Goal: Task Accomplishment & Management: Complete application form

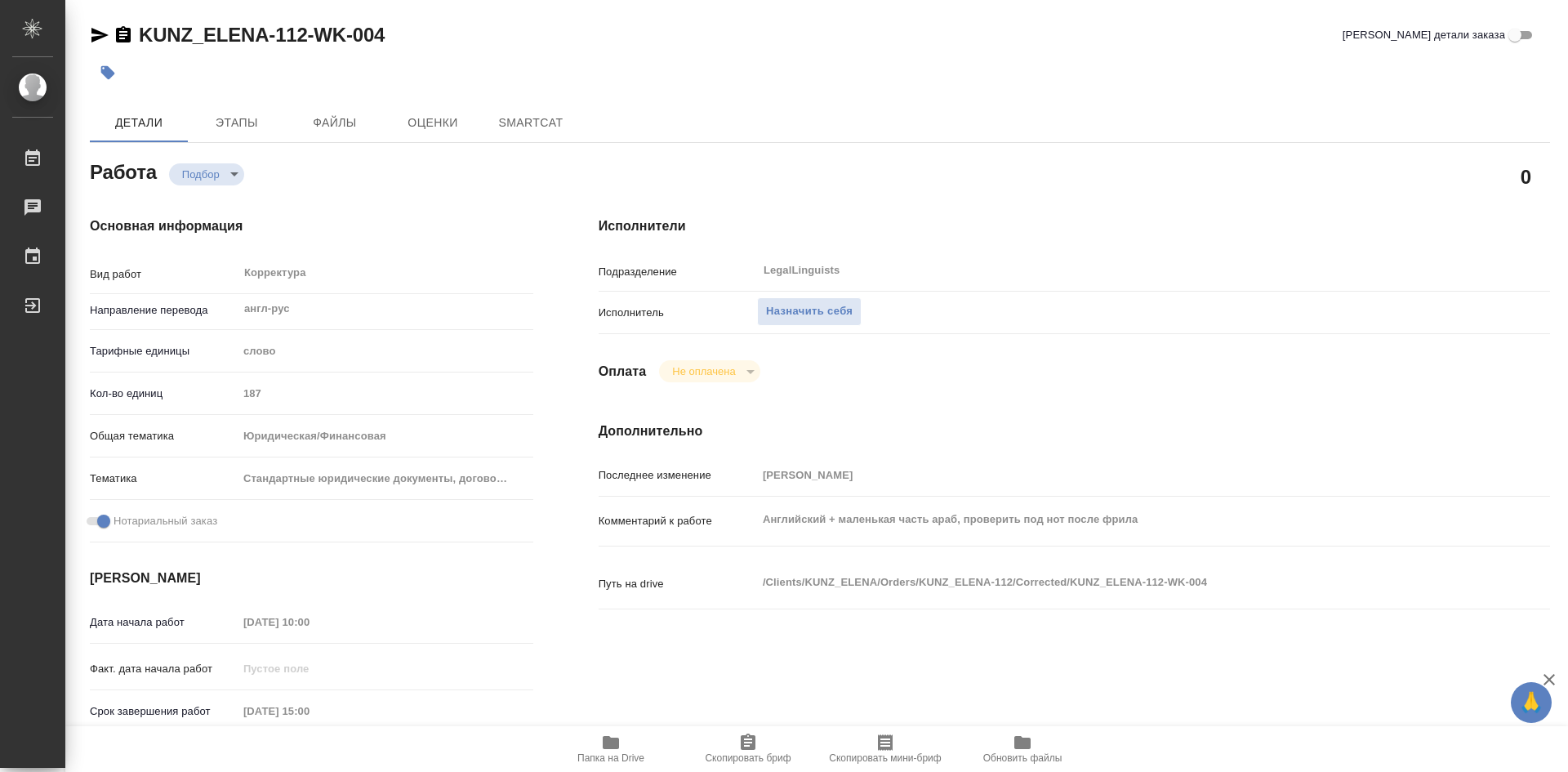
type textarea "x"
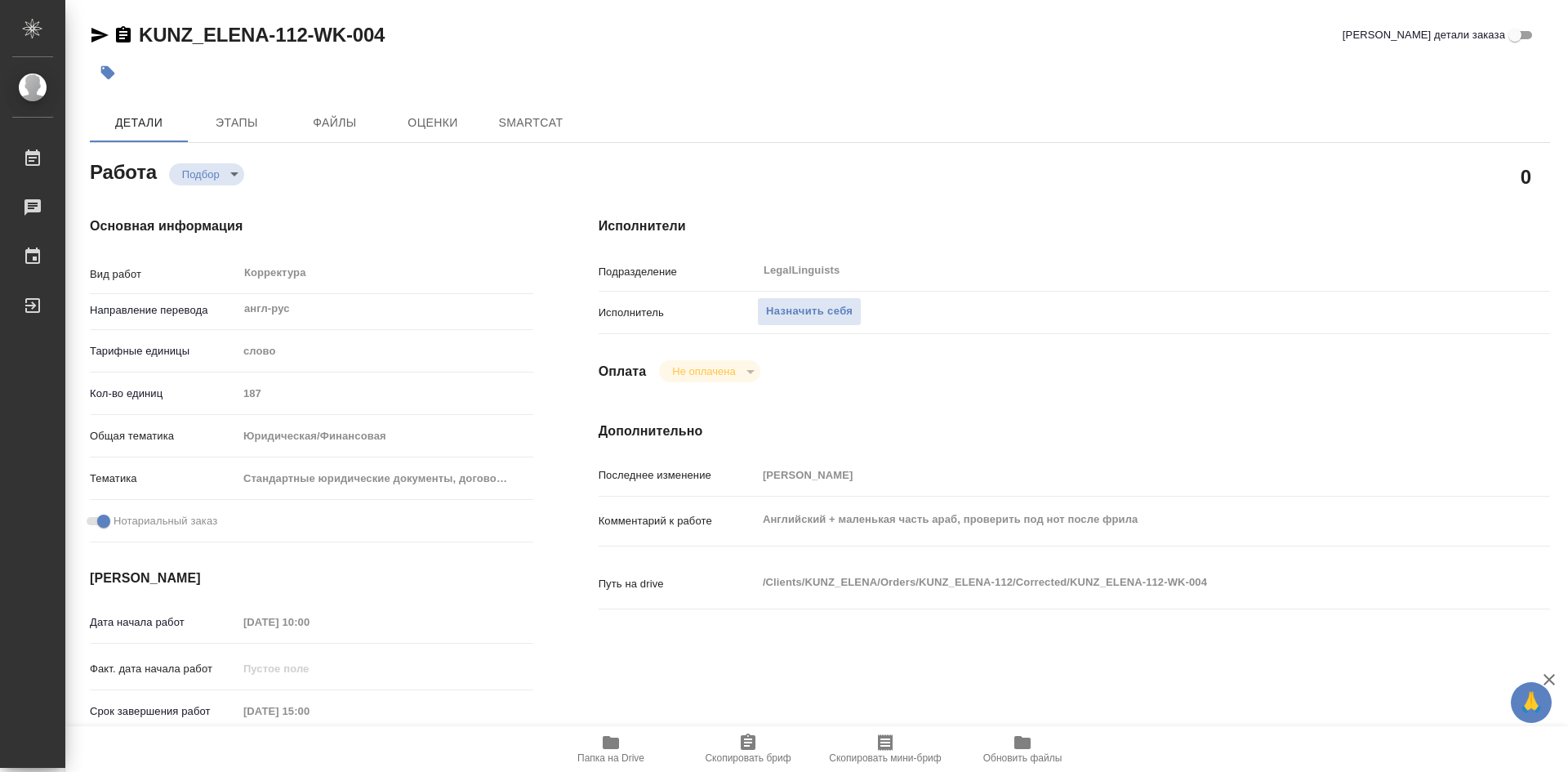
type textarea "x"
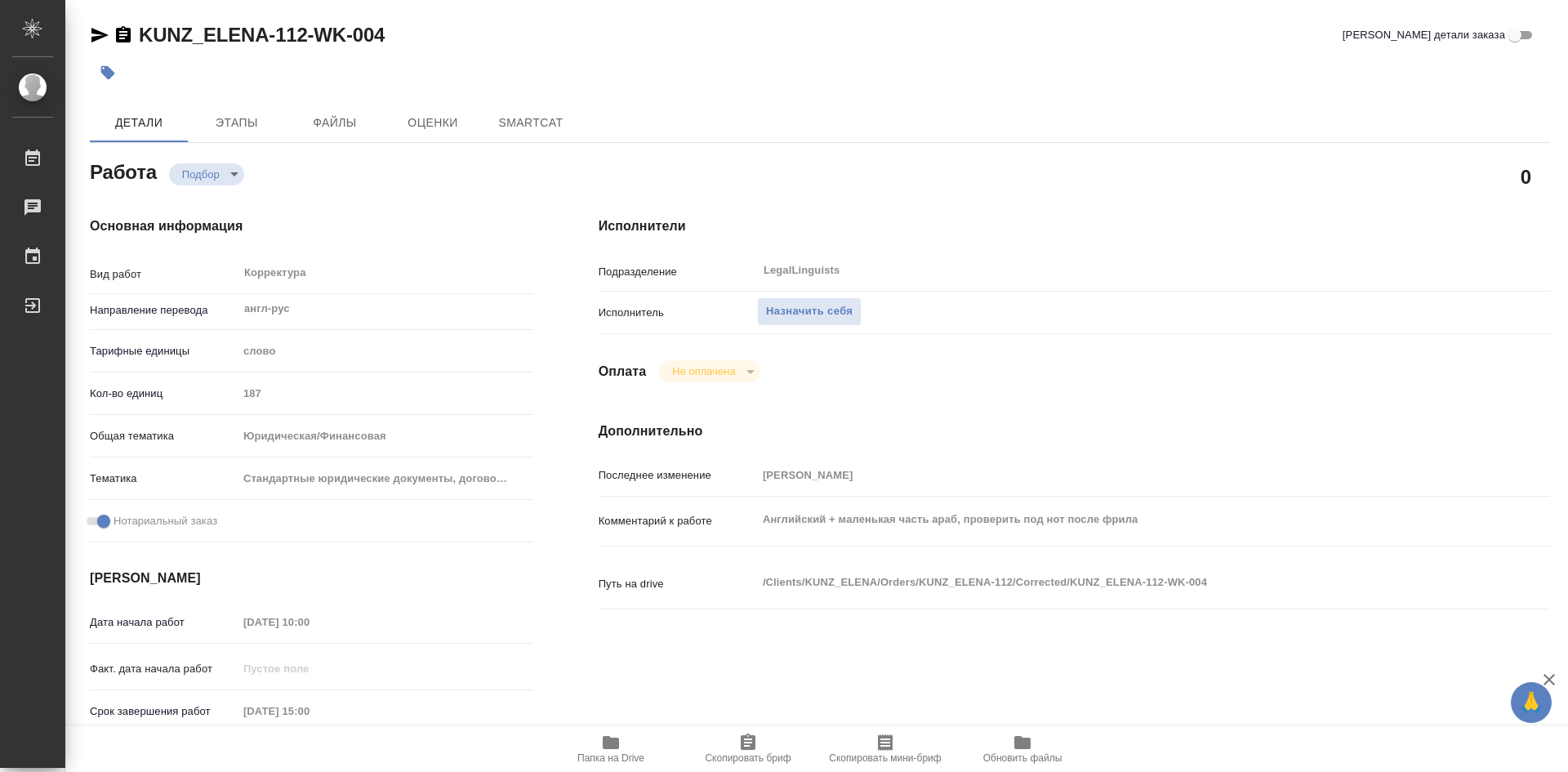
type textarea "x"
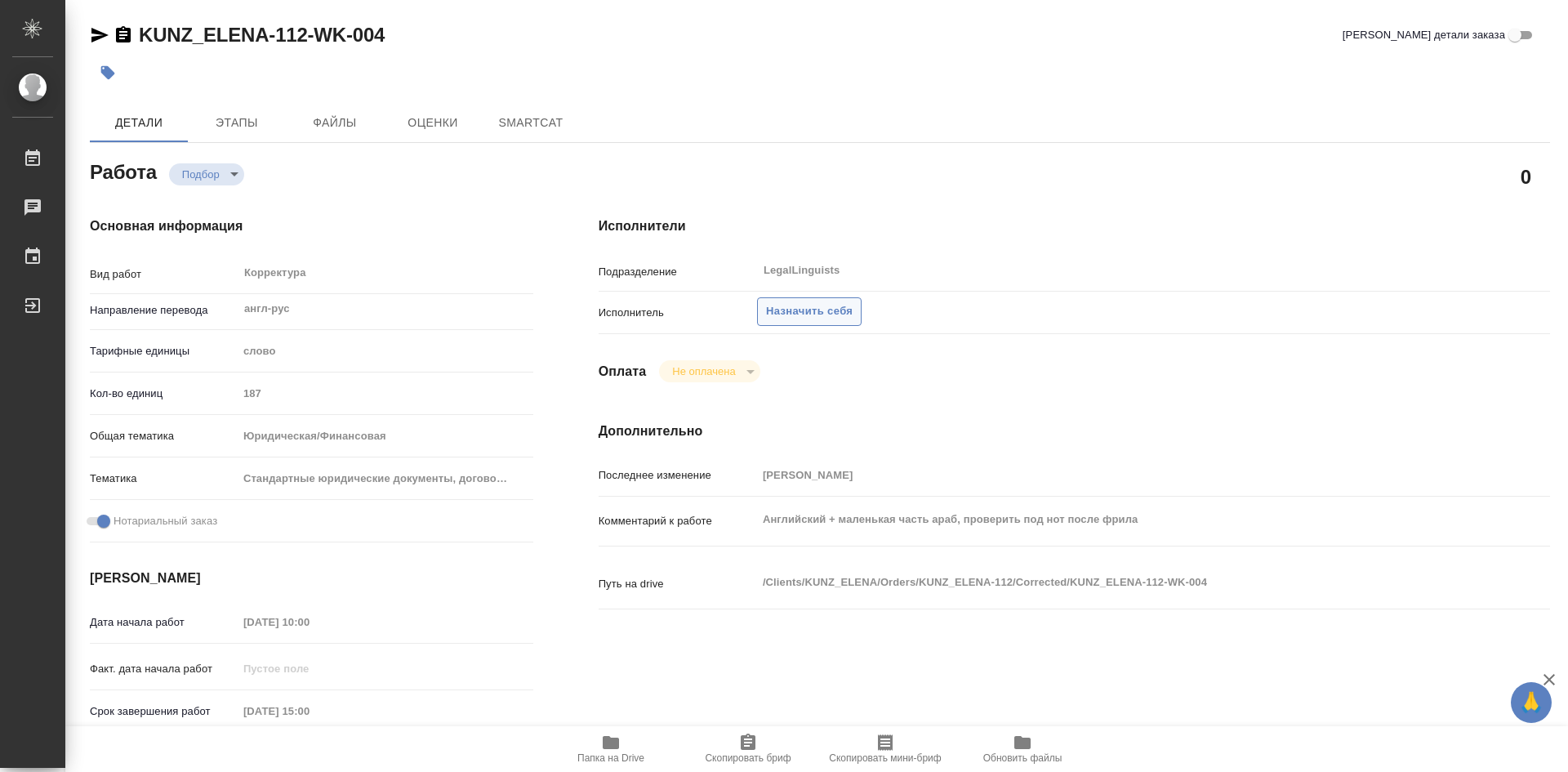
type textarea "x"
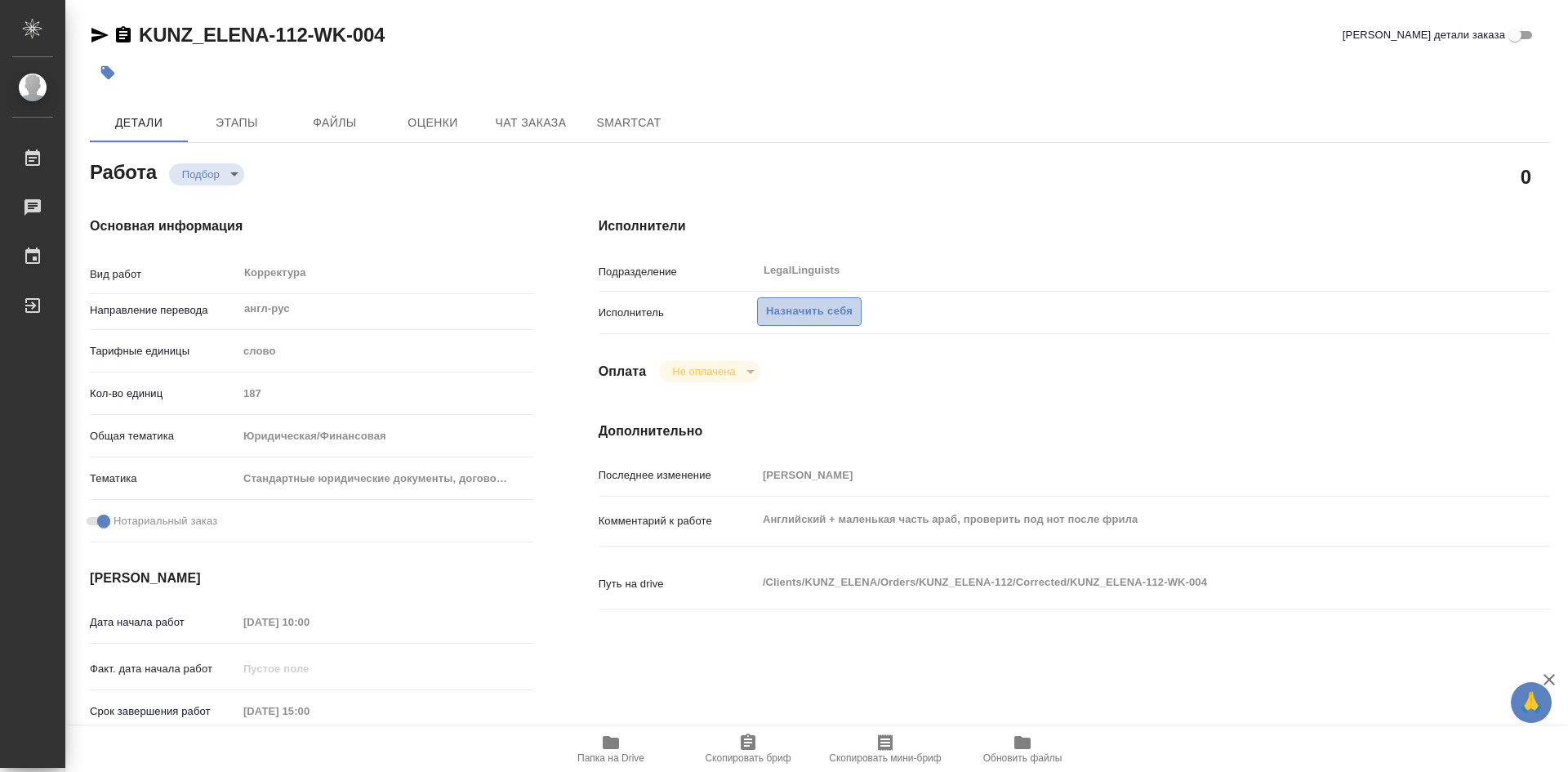
click at [809, 311] on span "Назначить себя" at bounding box center [809, 312] width 86 height 19
type textarea "x"
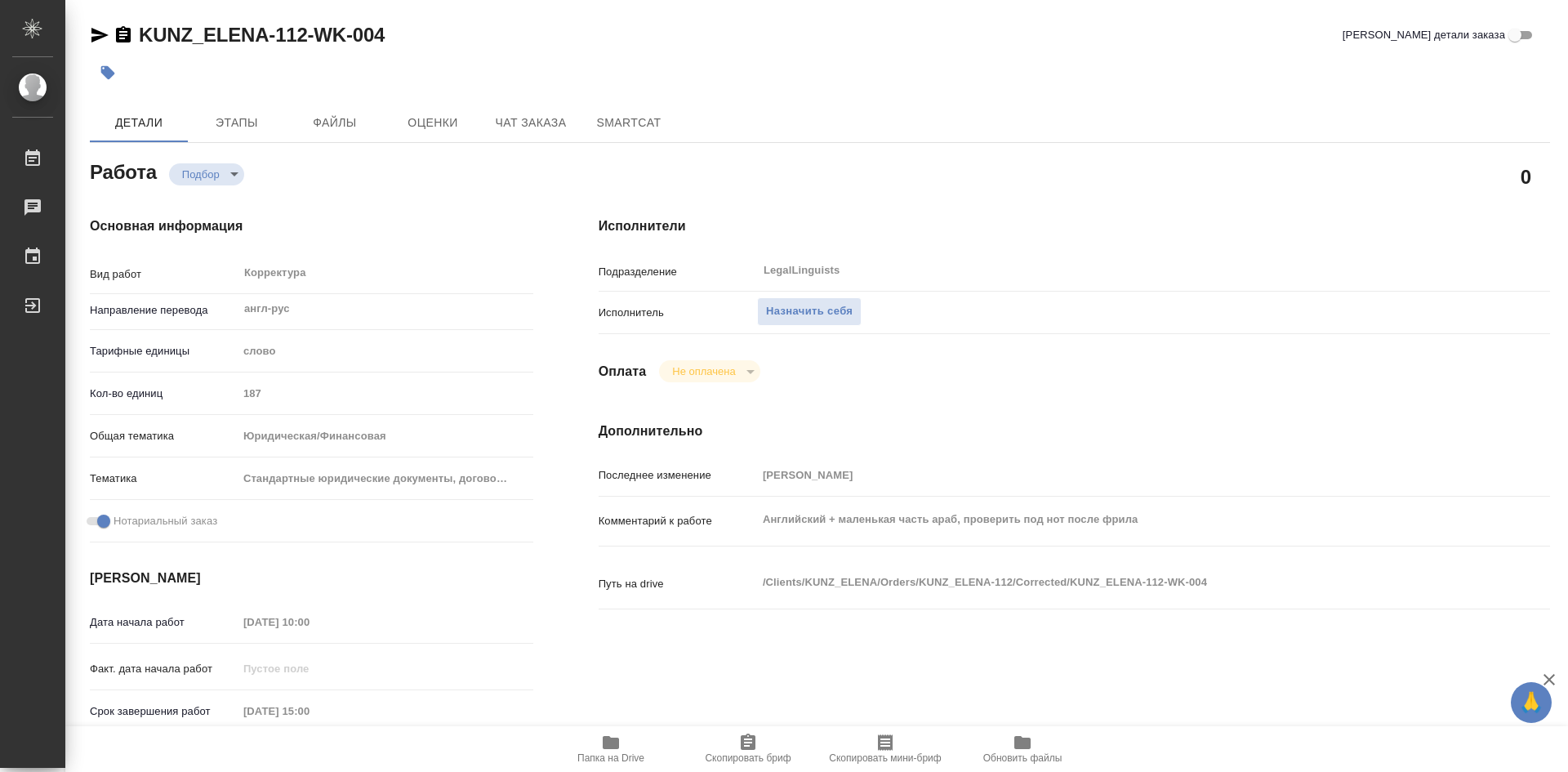
type textarea "x"
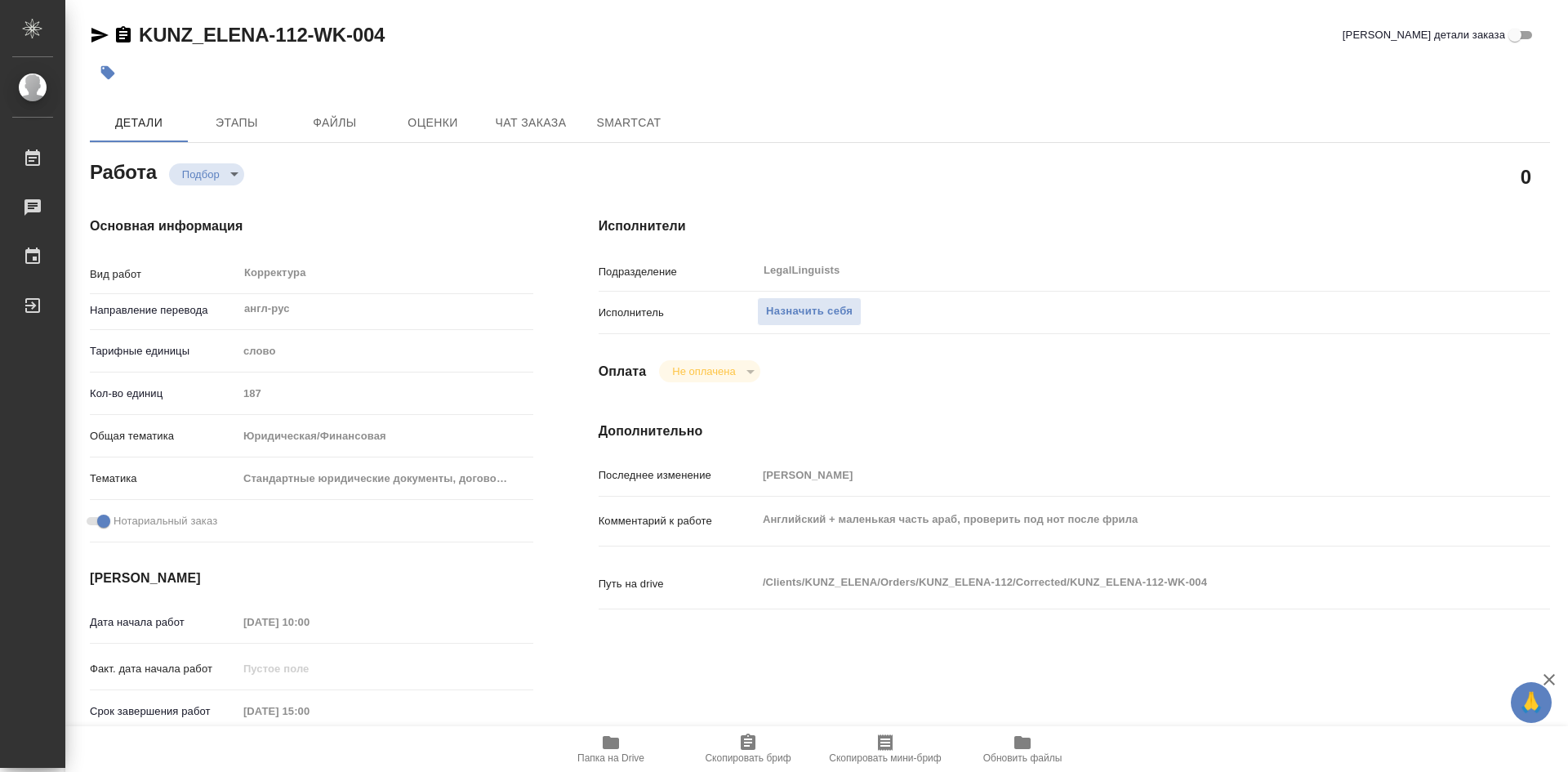
type textarea "x"
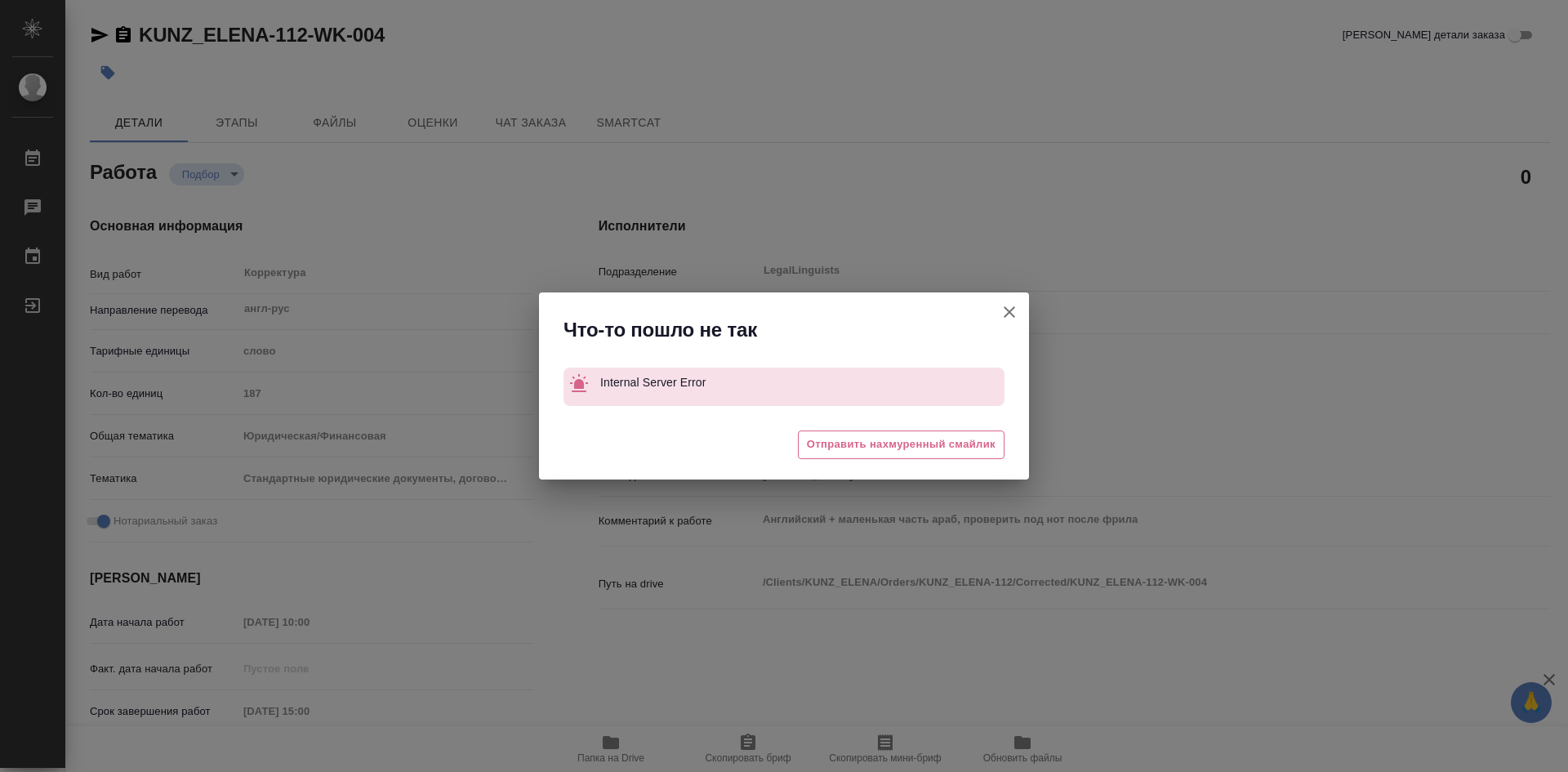
type textarea "x"
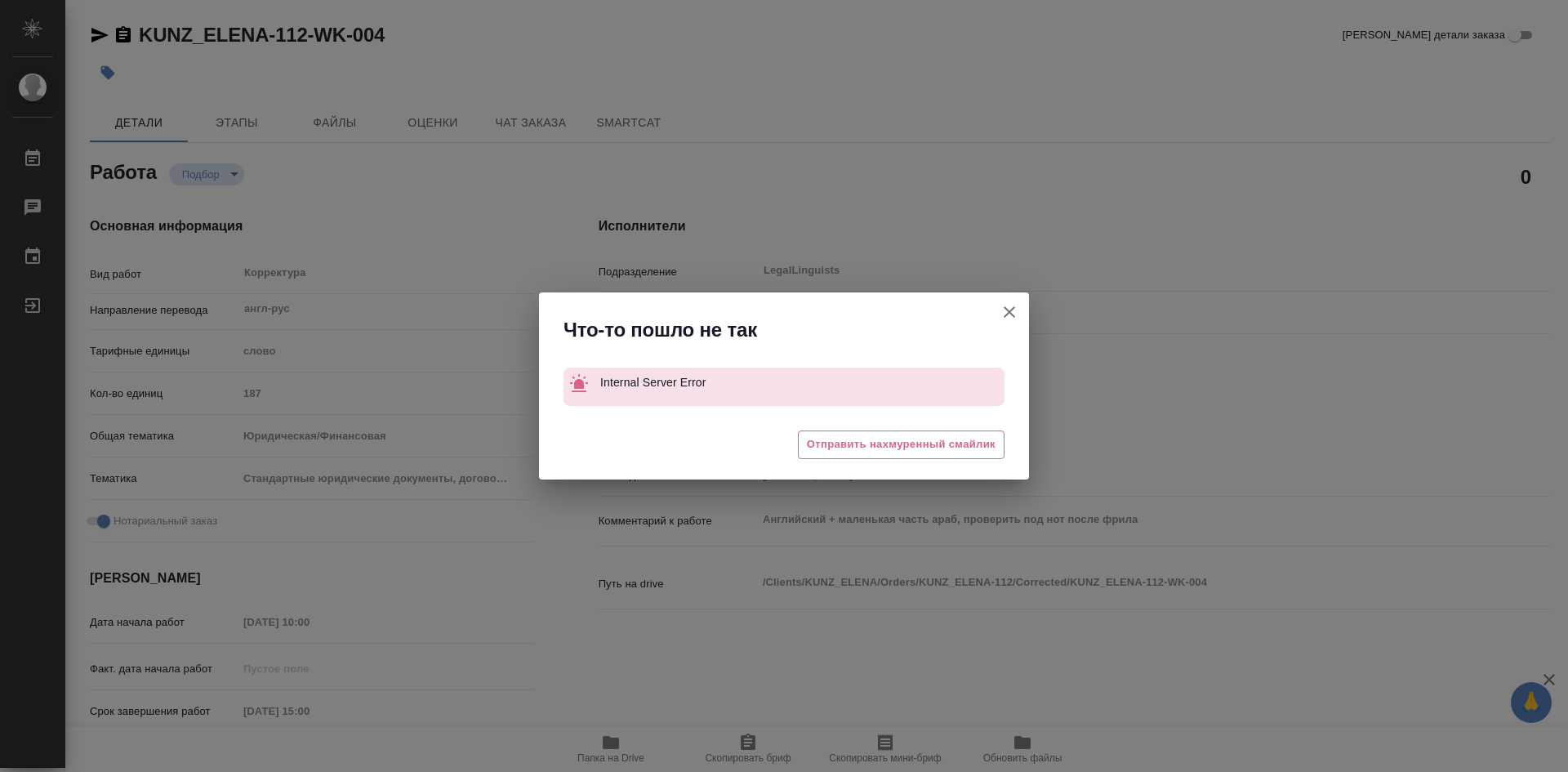
click at [1010, 305] on icon "button" at bounding box center [1010, 312] width 20 height 20
type textarea "x"
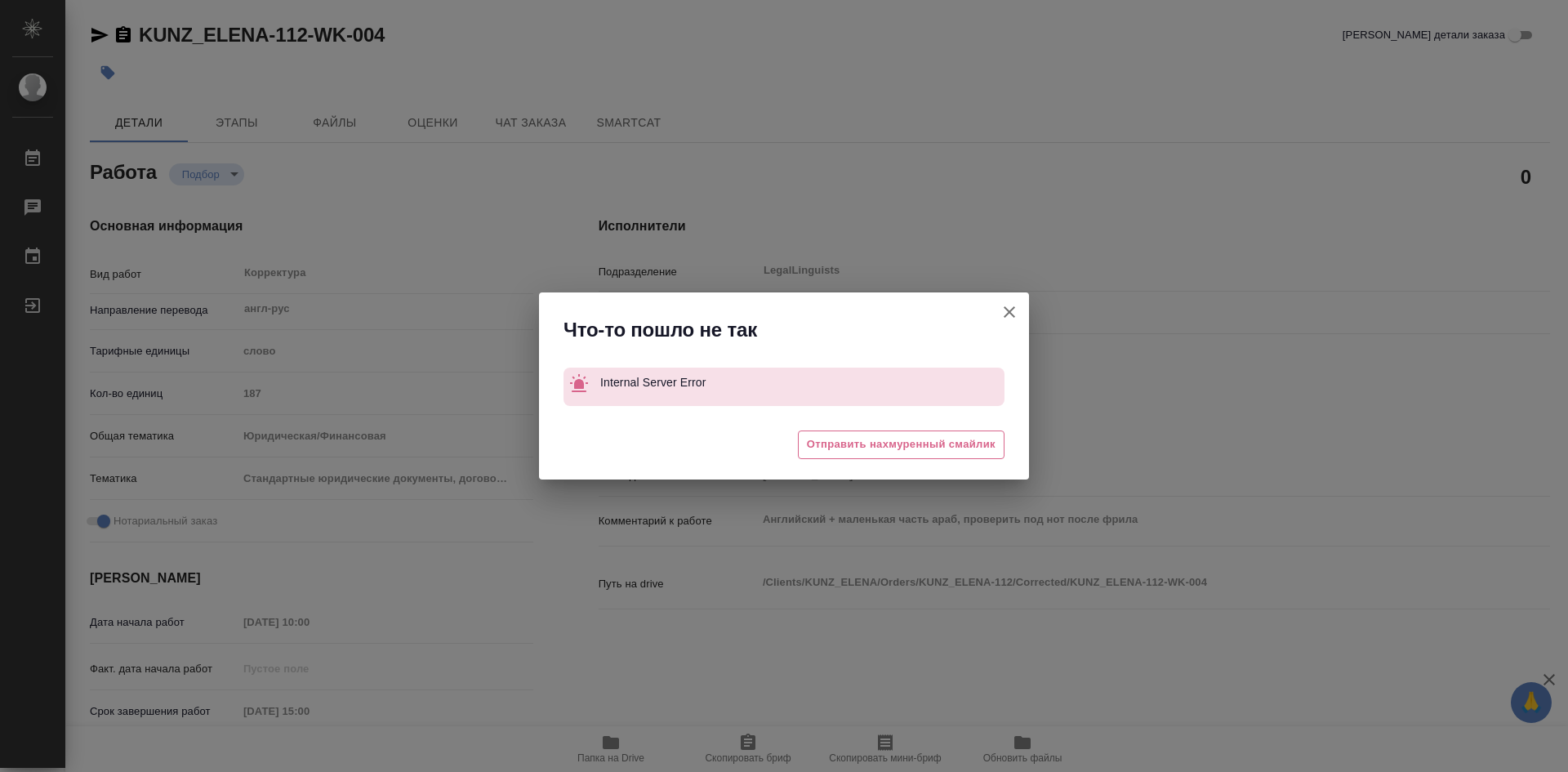
type textarea "x"
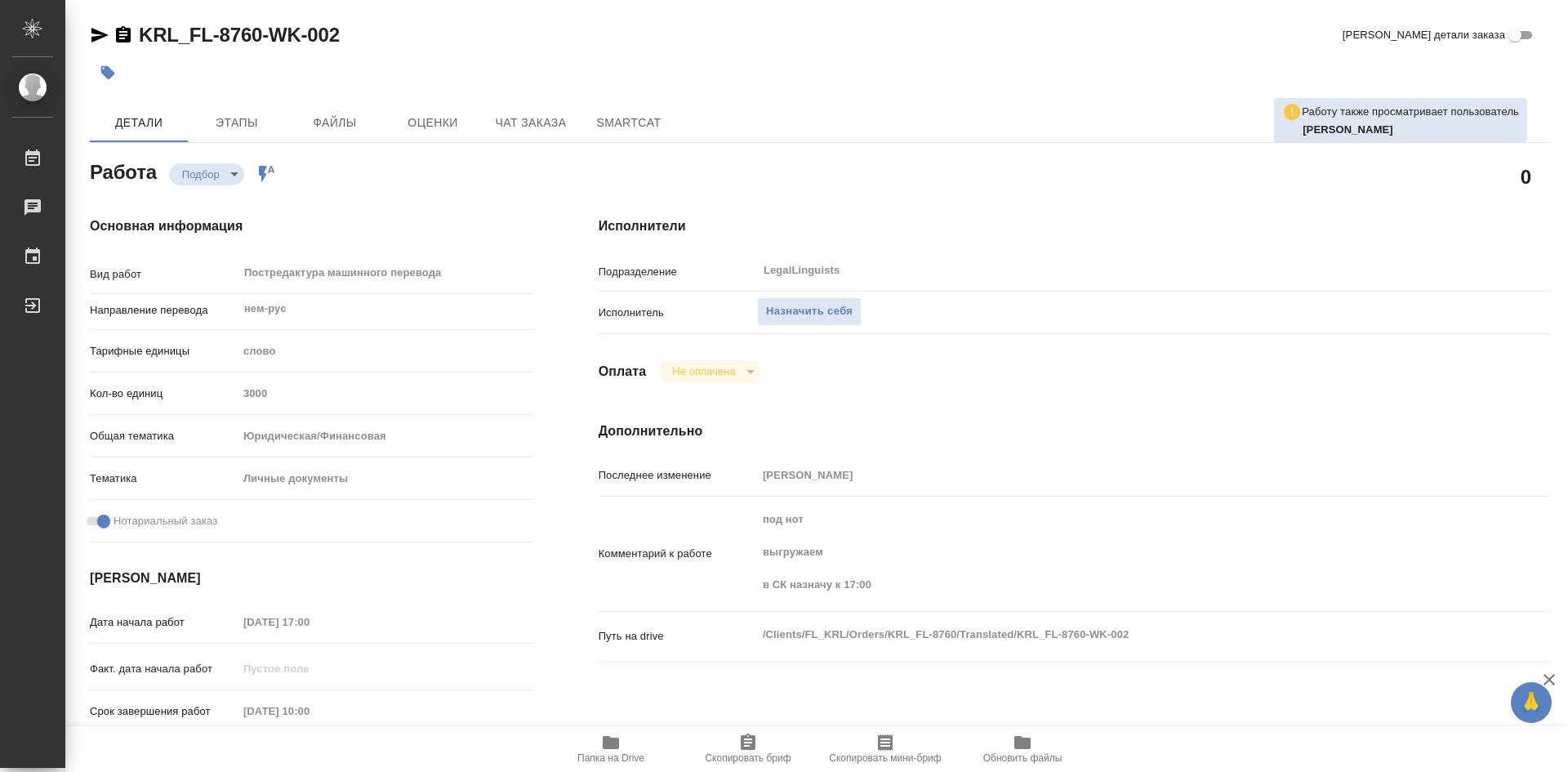
type textarea "x"
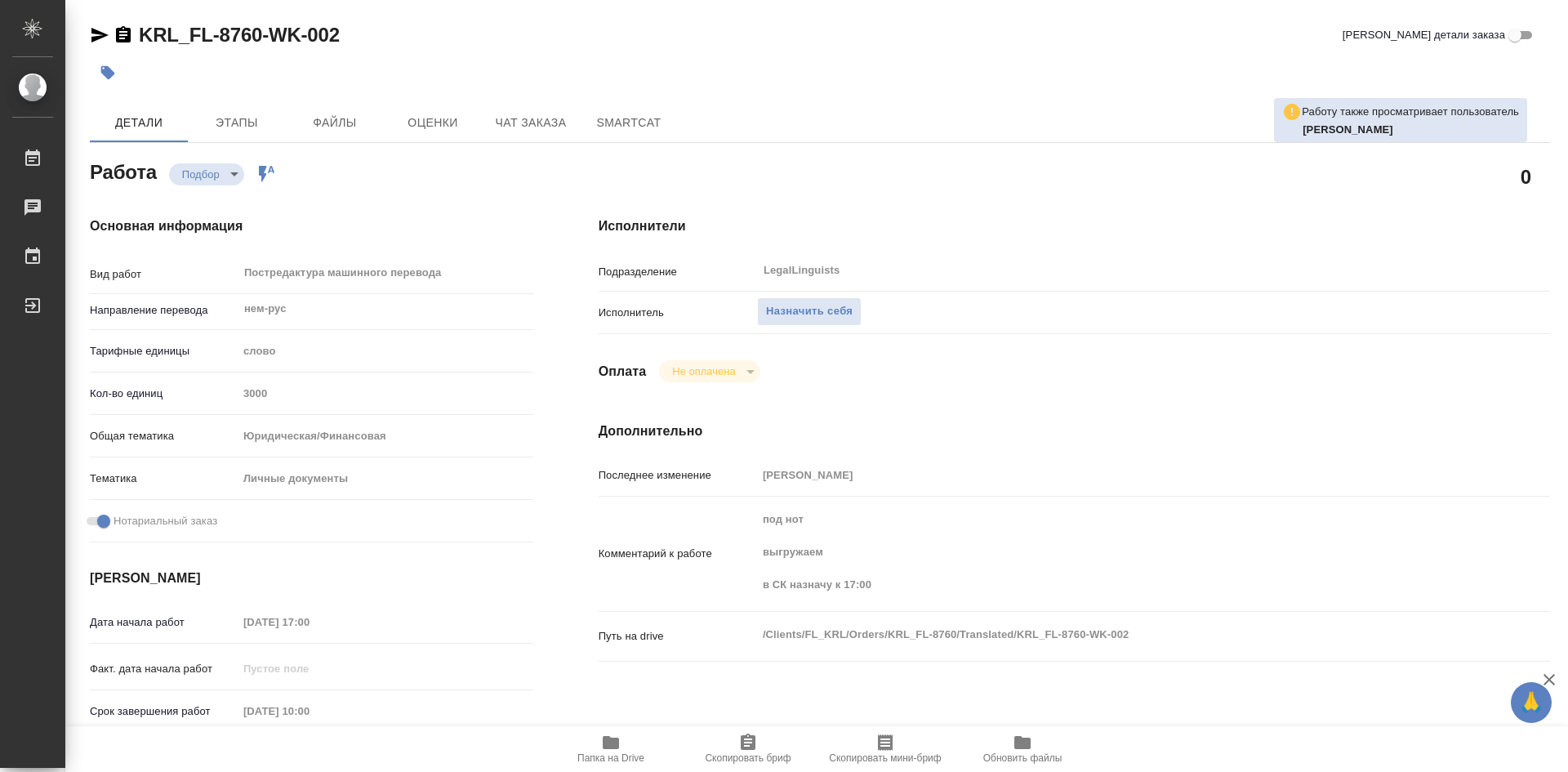
type textarea "x"
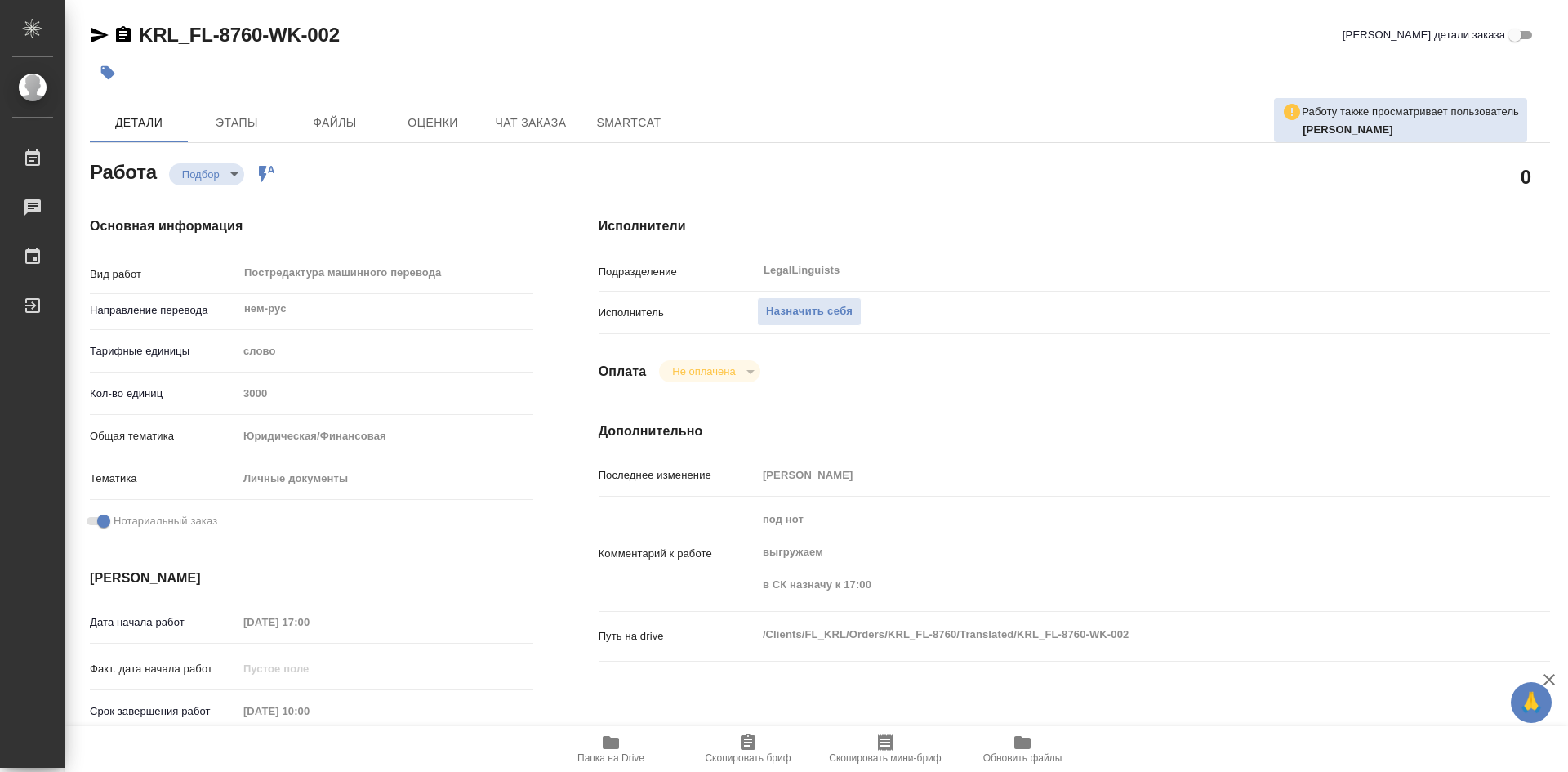
type textarea "x"
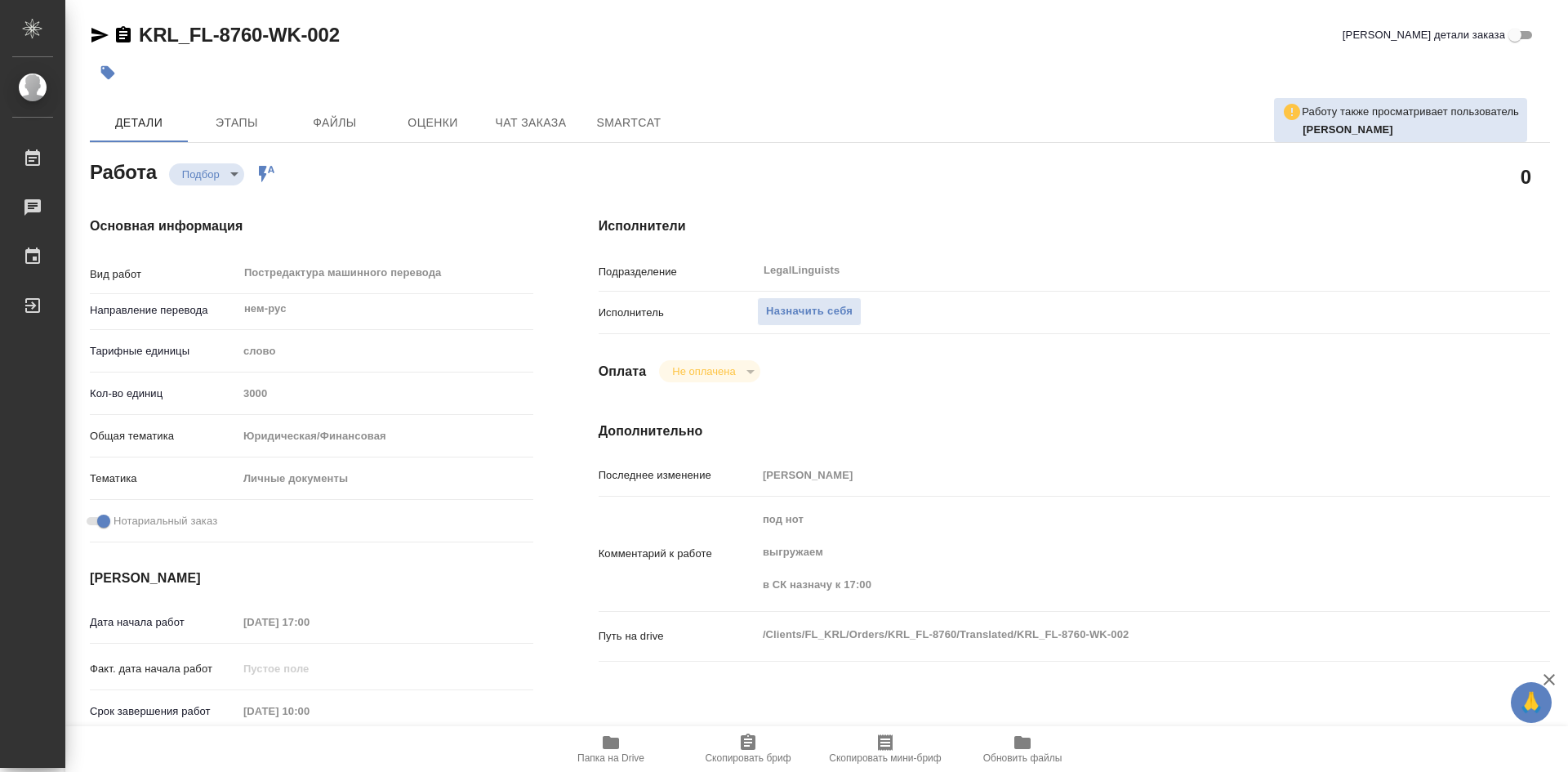
click at [627, 744] on span "Папка на Drive" at bounding box center [611, 747] width 118 height 31
click at [627, 743] on span "Папка на Drive" at bounding box center [611, 747] width 118 height 31
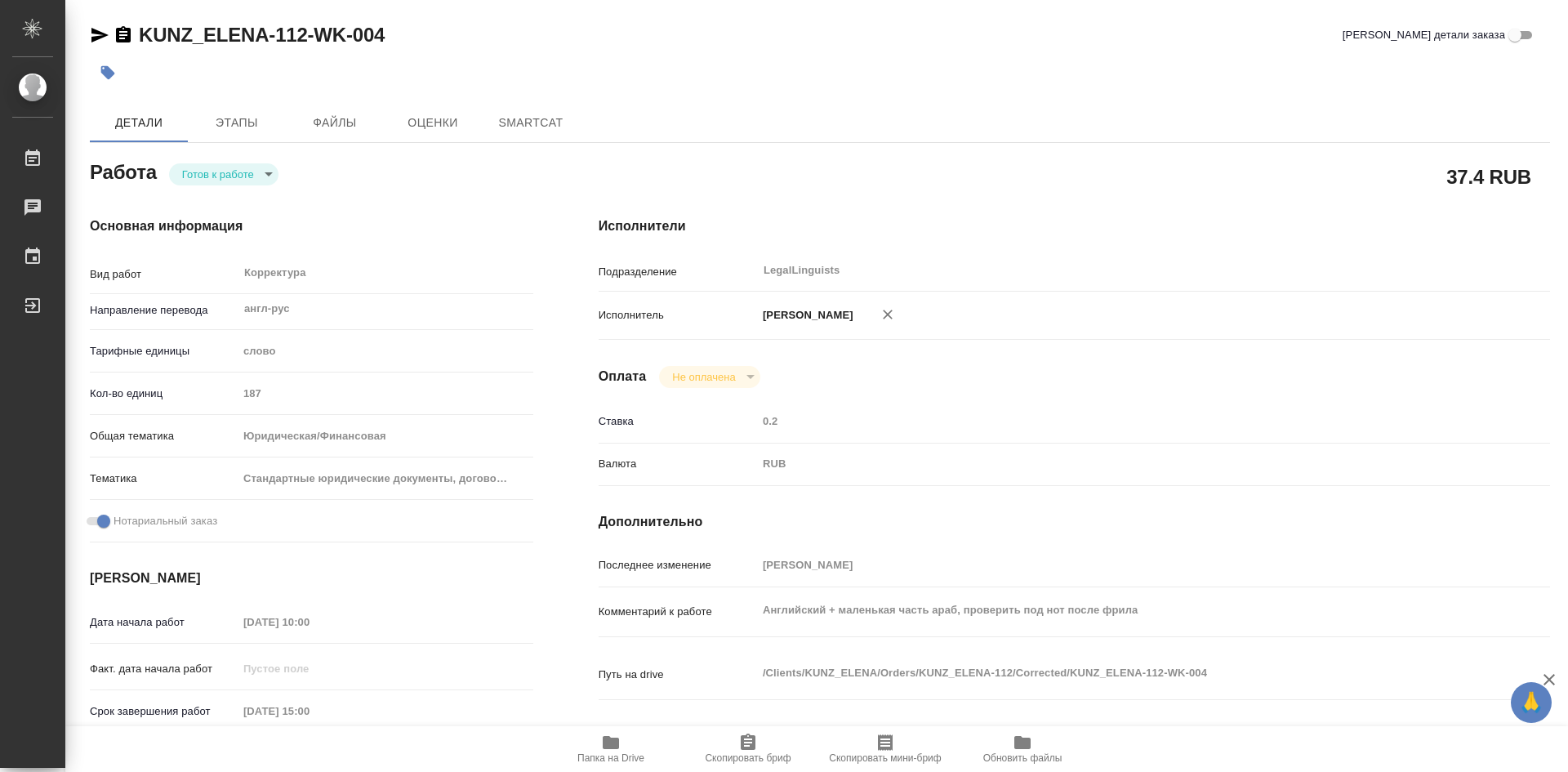
type textarea "x"
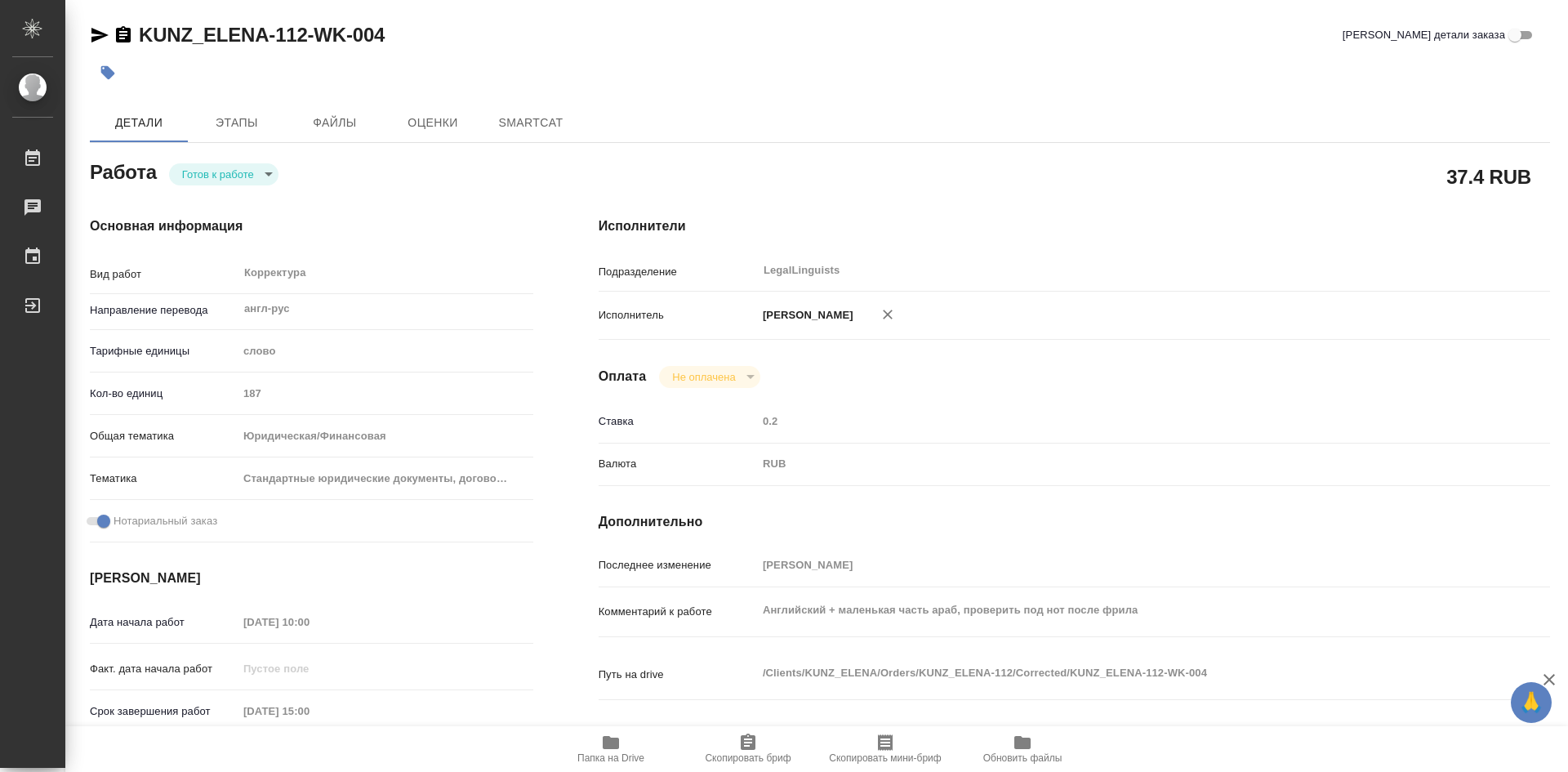
type textarea "x"
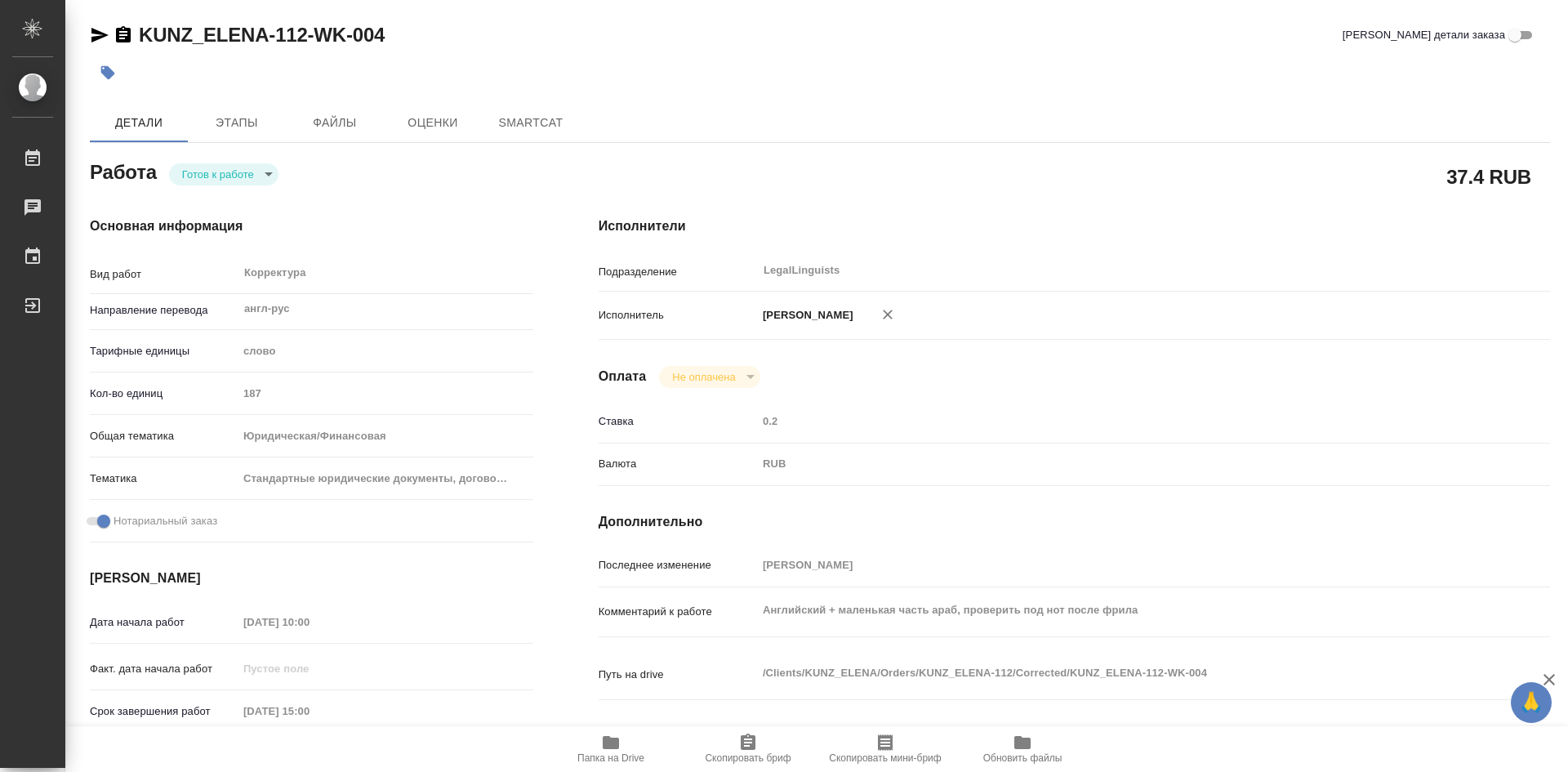
type textarea "x"
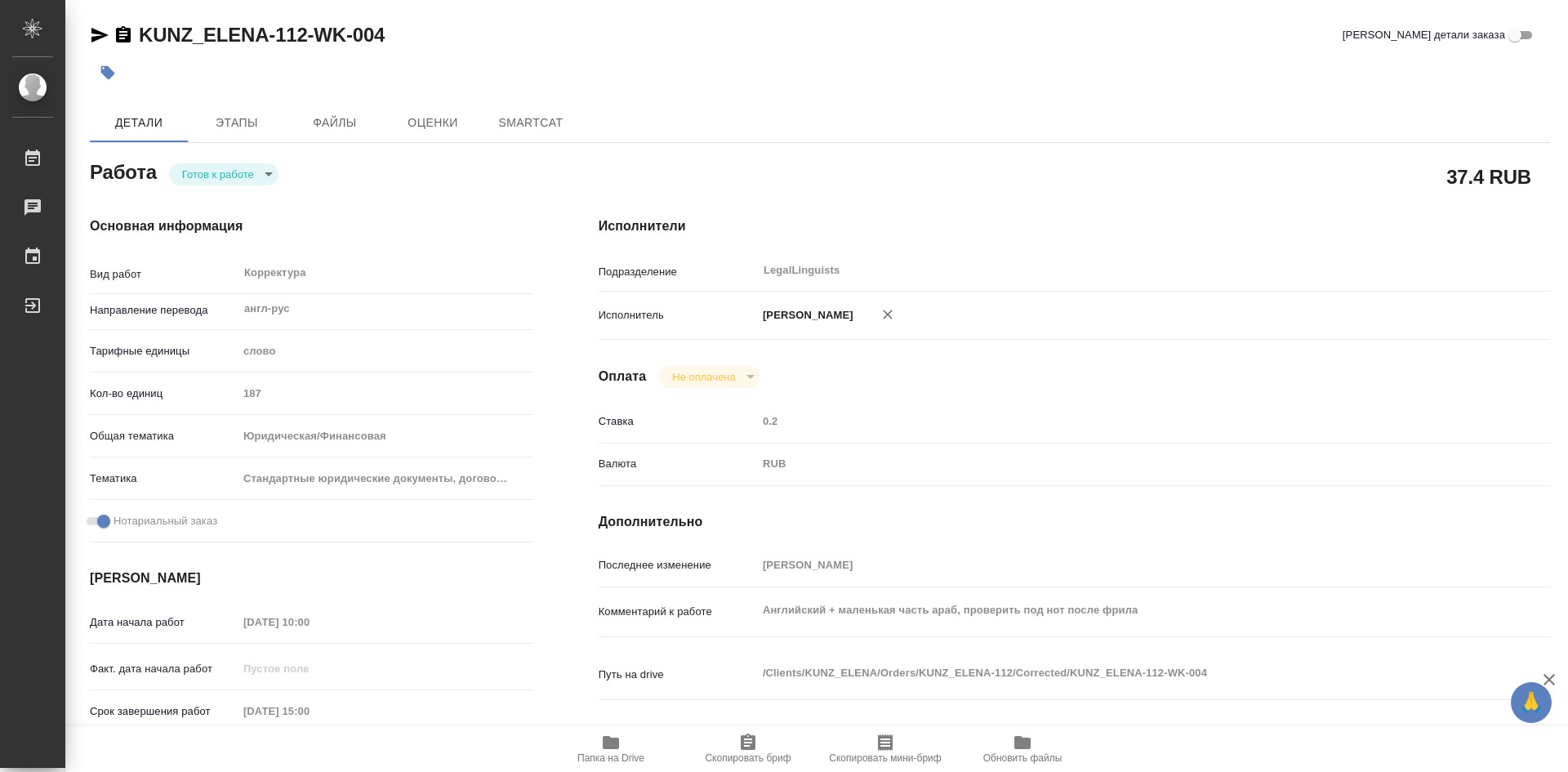
type textarea "x"
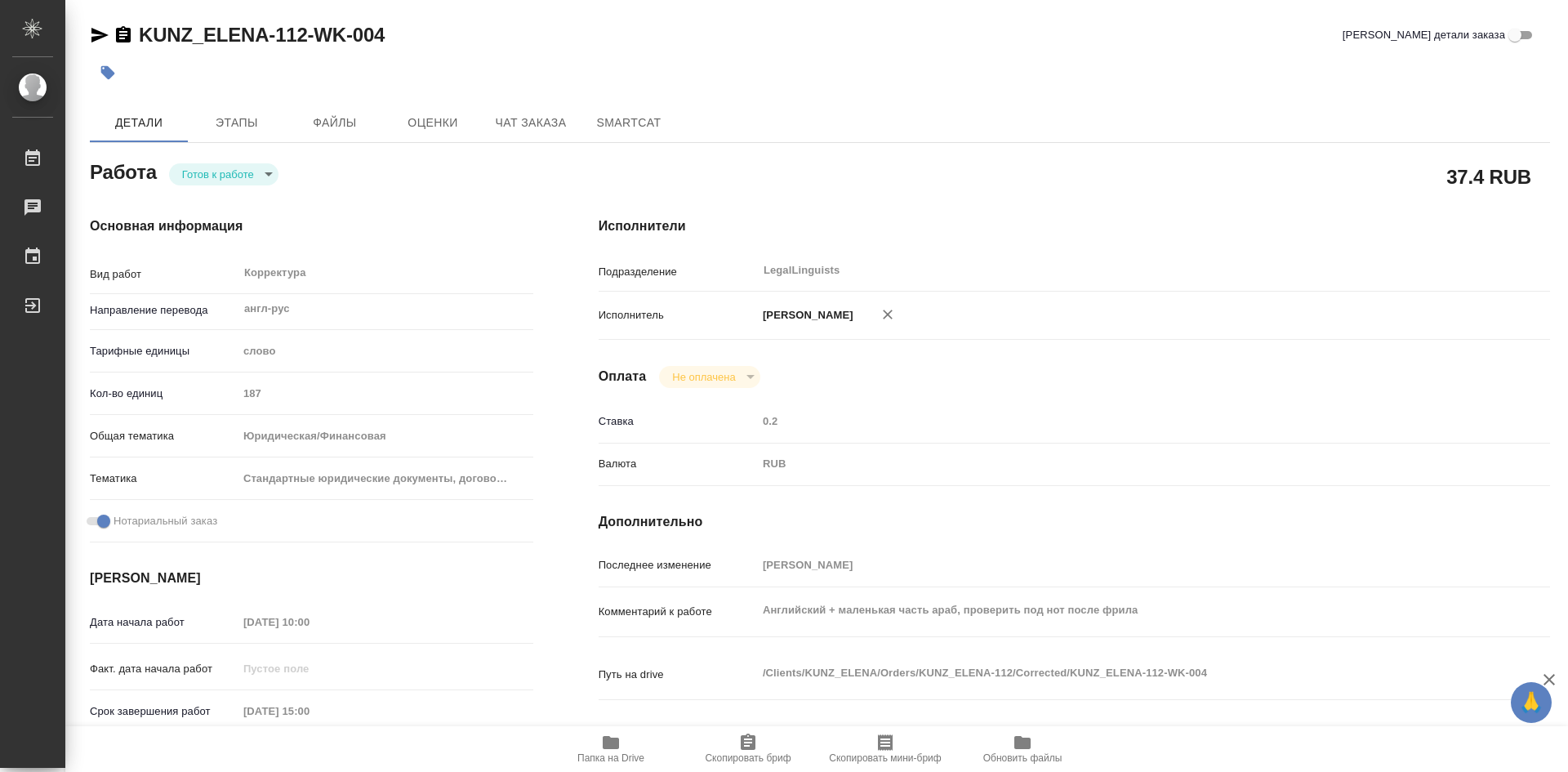
type textarea "x"
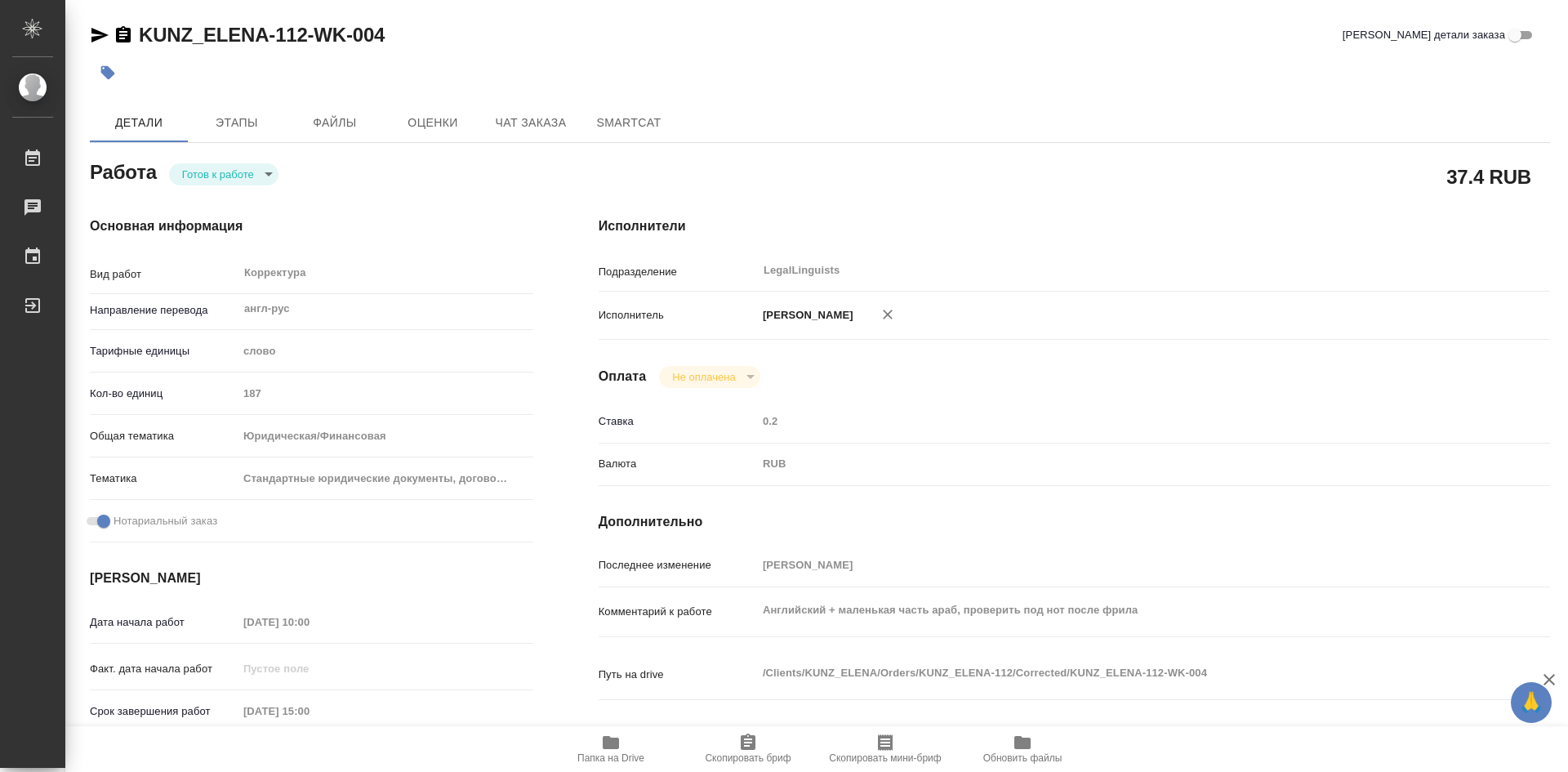
type textarea "x"
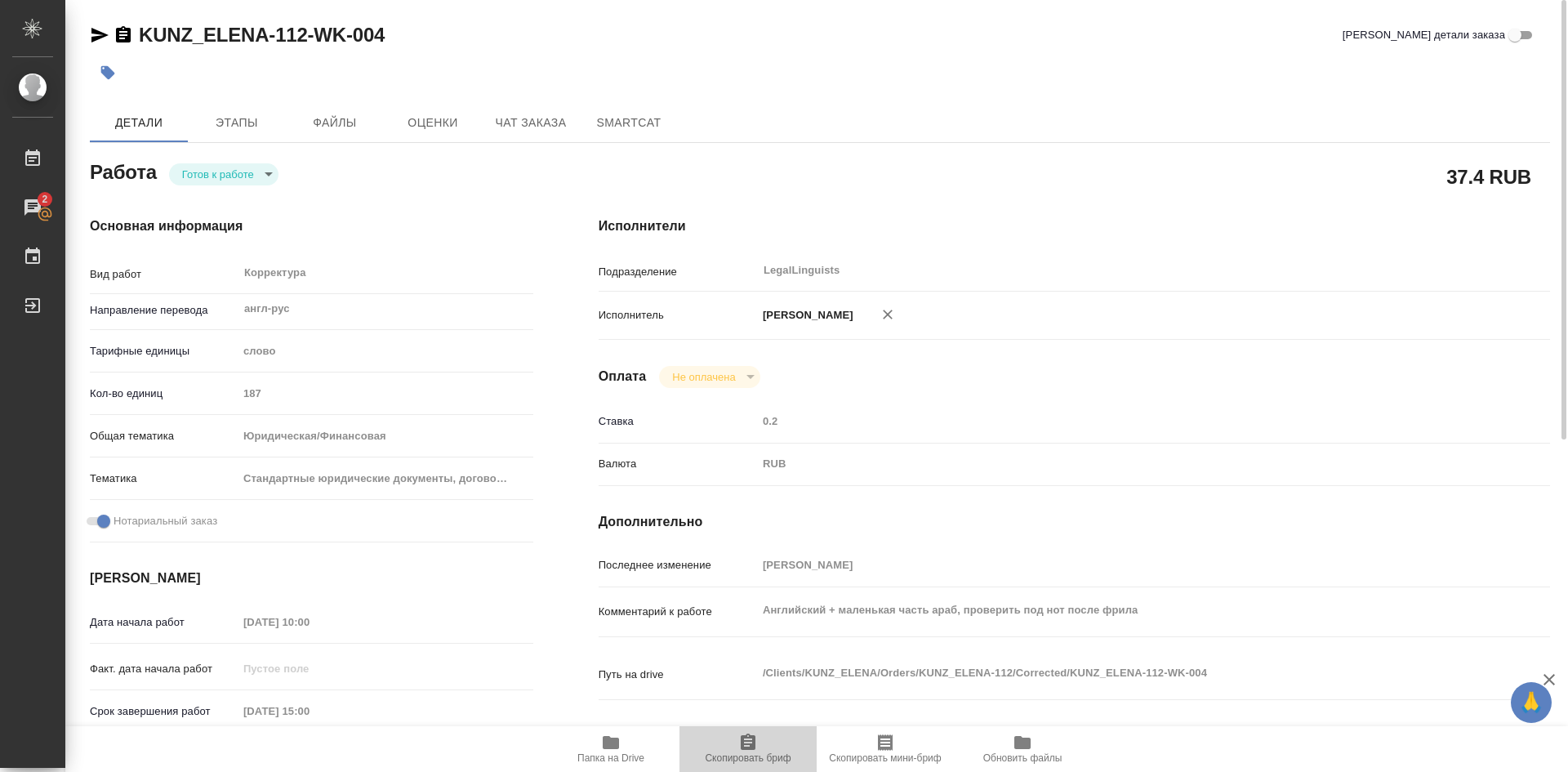
click at [748, 745] on icon "button" at bounding box center [748, 742] width 20 height 20
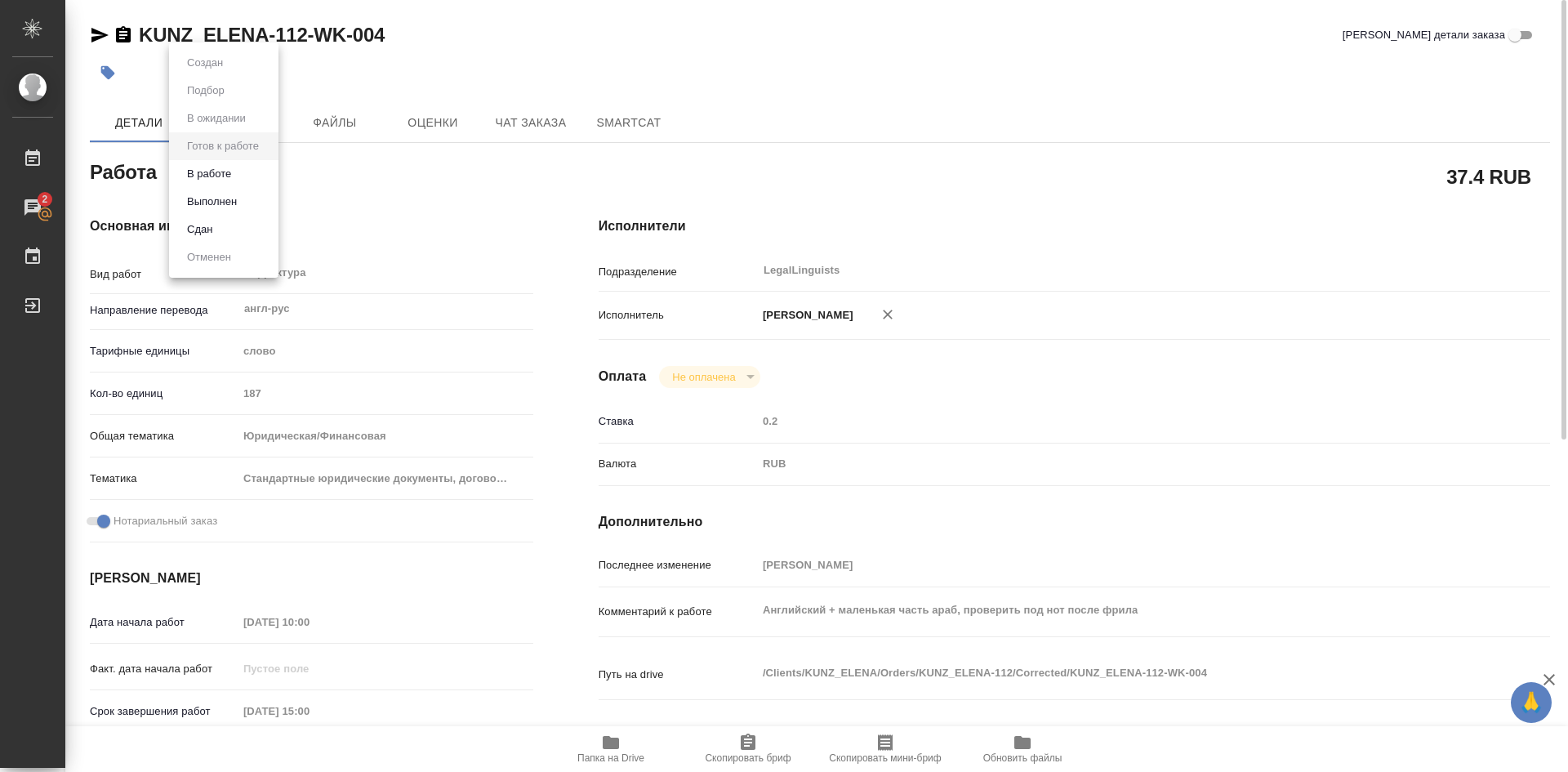
click at [270, 175] on body "🙏 .cls-1 fill:#fff; AWATERA Soldatenkova Tatyana Работы 2 Чаты График Выйти KUN…" at bounding box center [784, 386] width 1568 height 772
click at [230, 178] on button "В работе" at bounding box center [209, 175] width 54 height 18
type textarea "x"
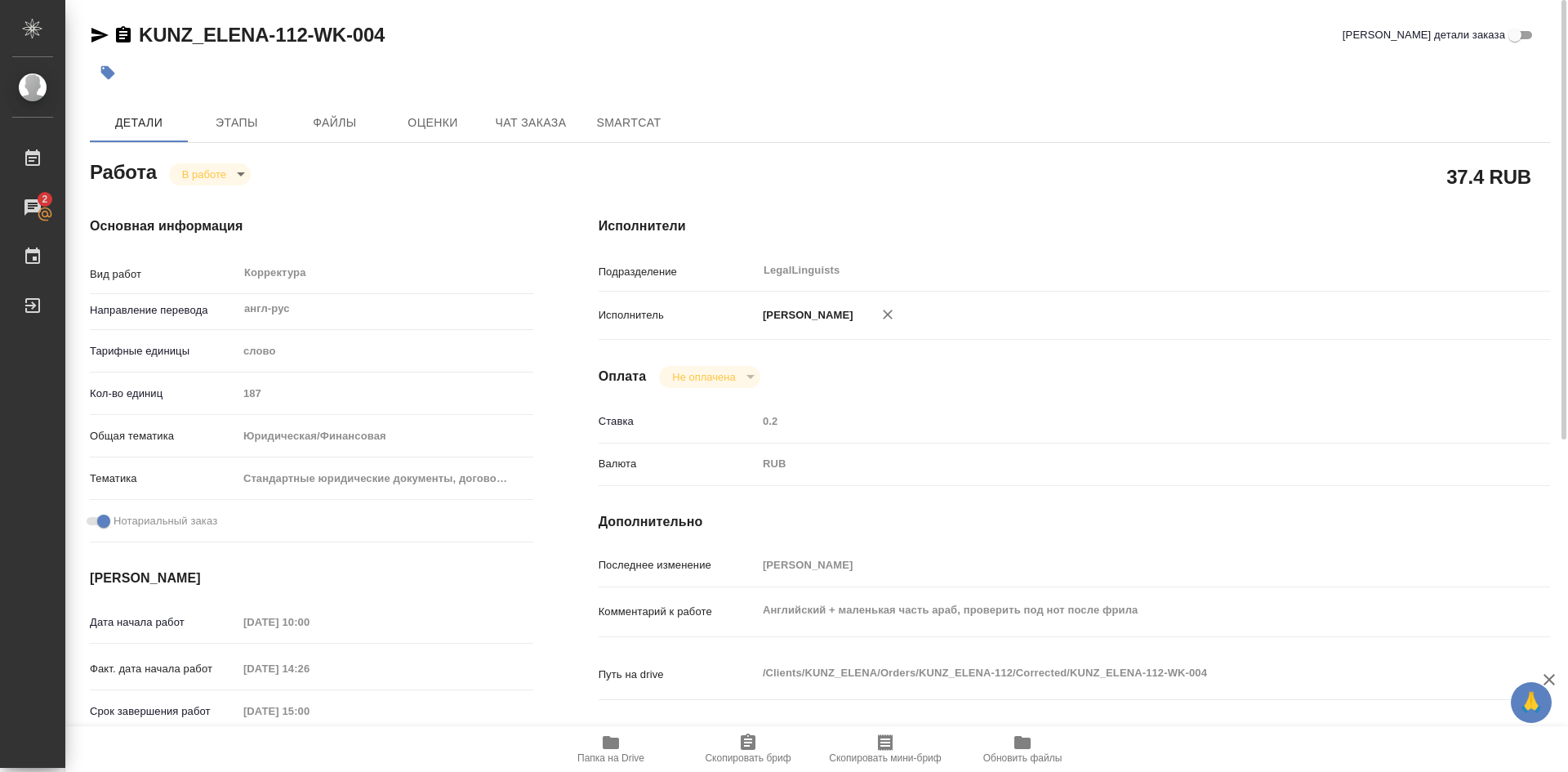
type textarea "x"
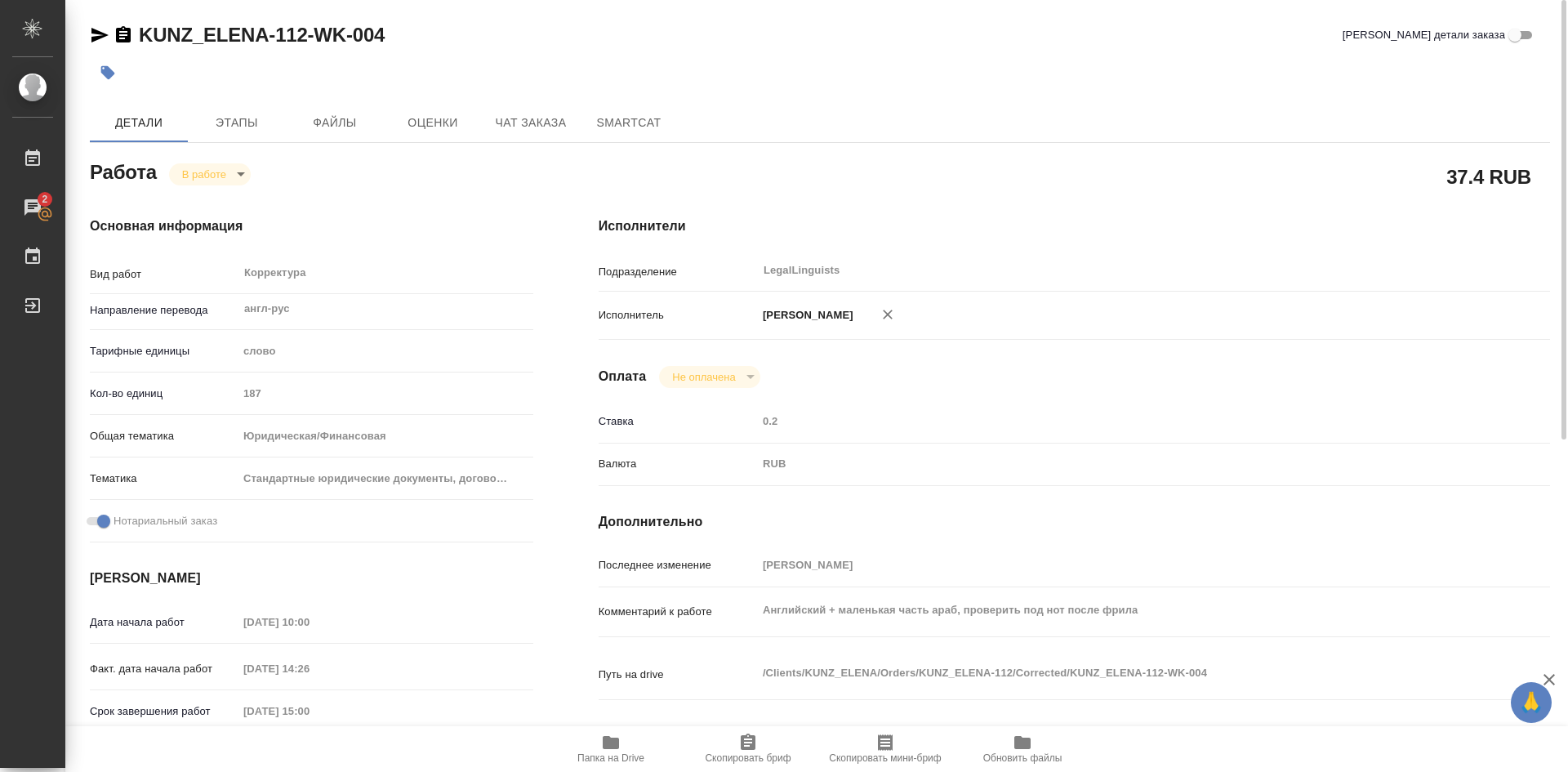
type textarea "x"
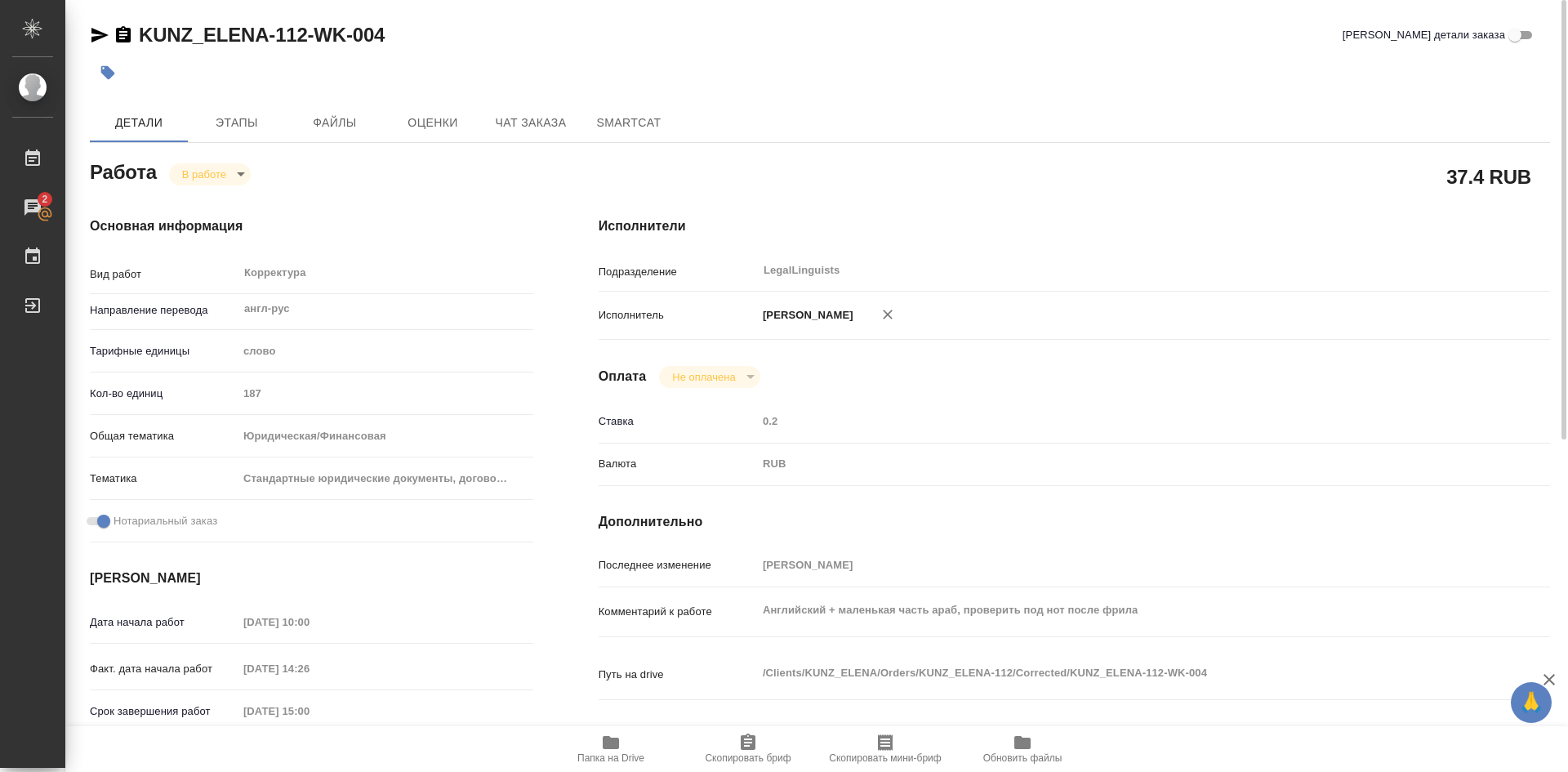
type textarea "x"
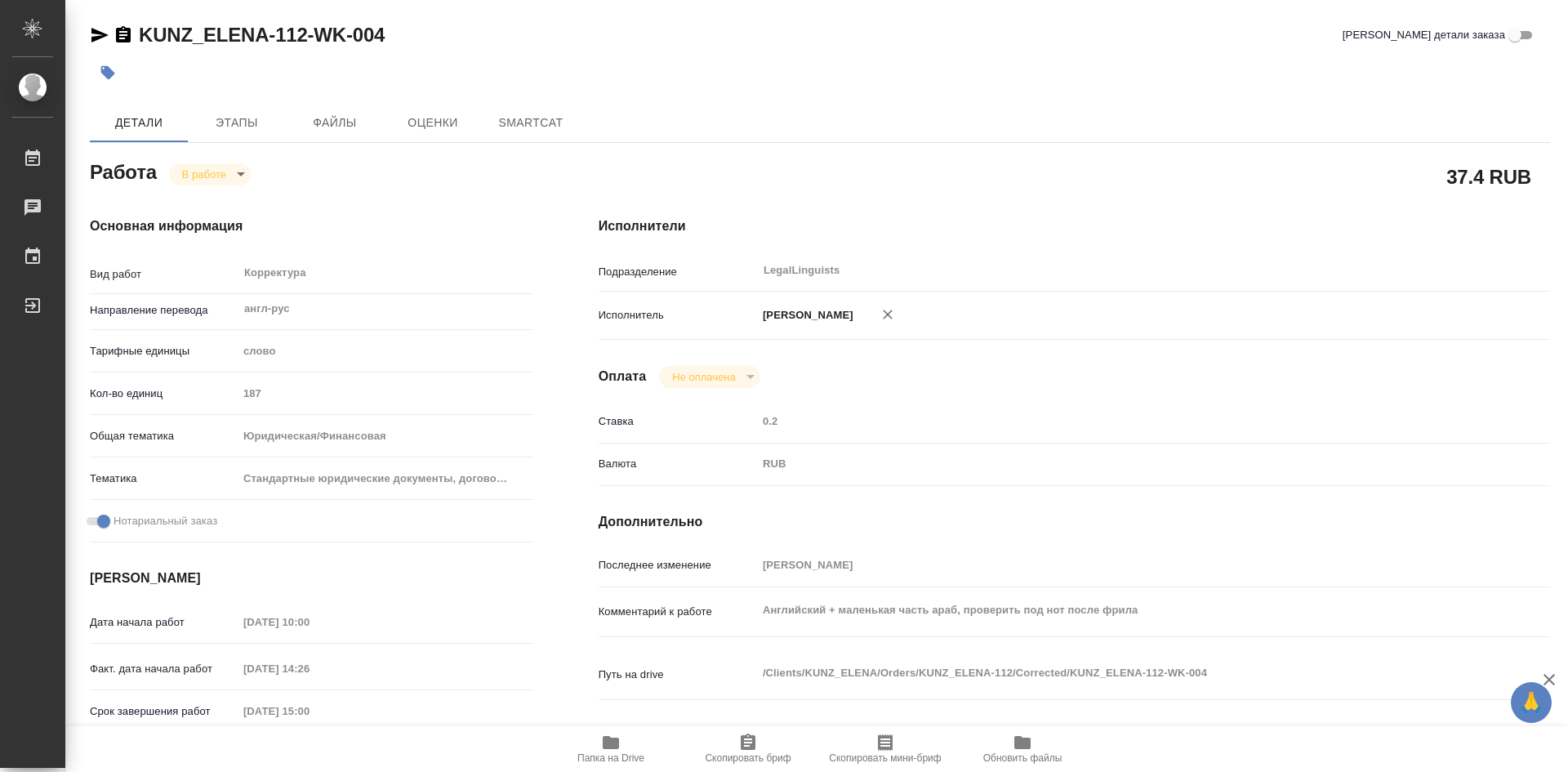
type textarea "x"
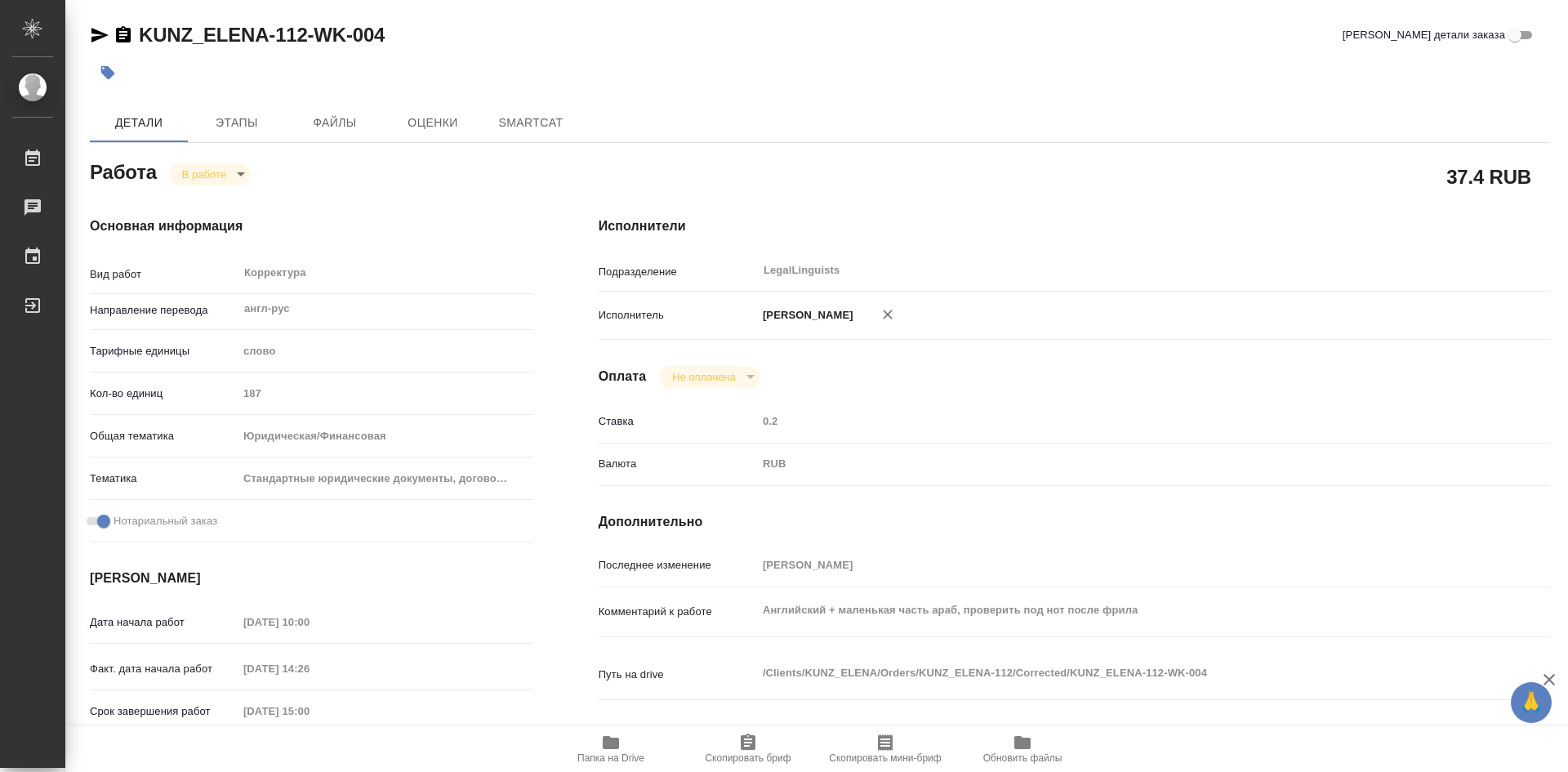
type textarea "x"
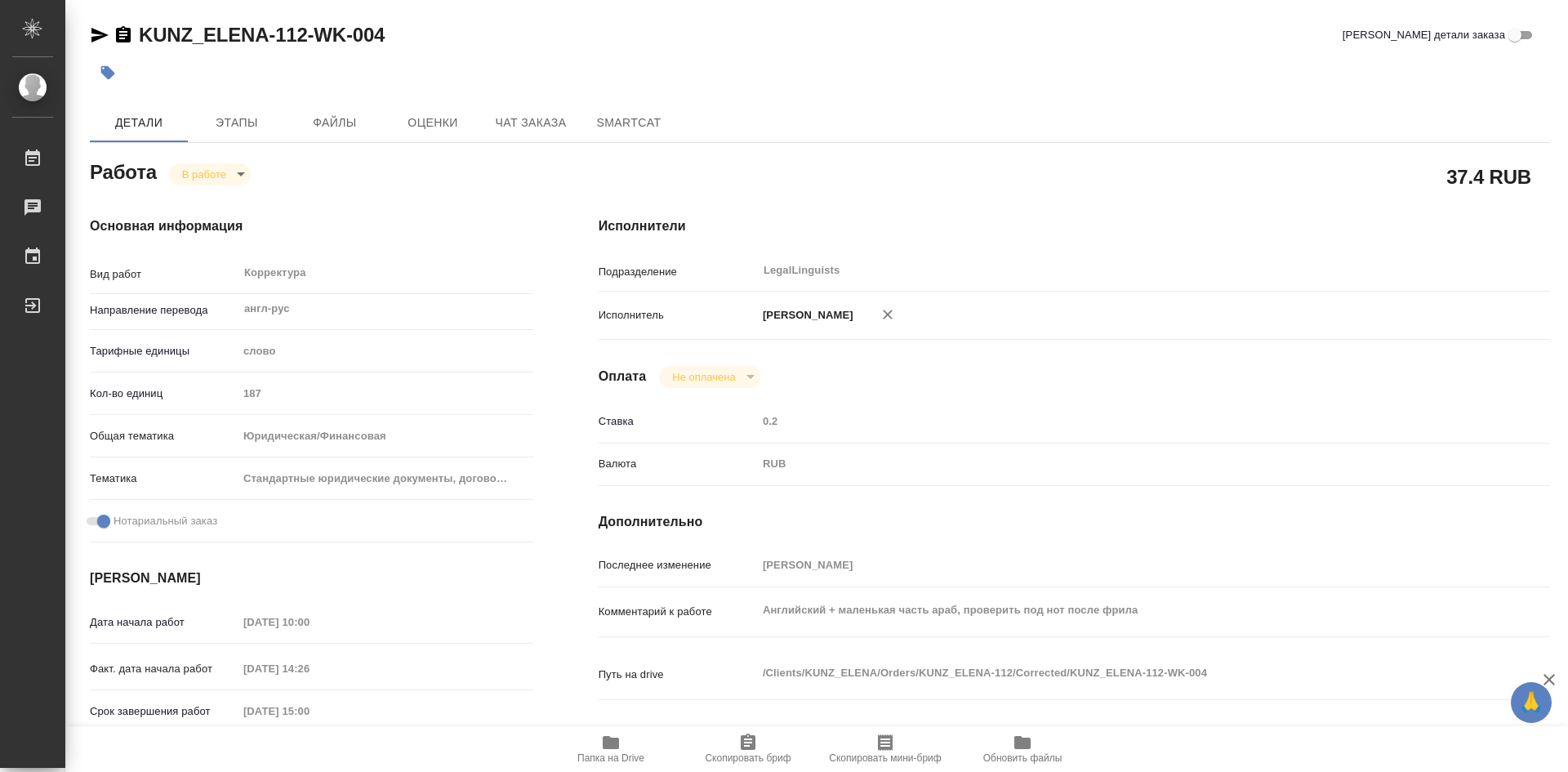
type textarea "x"
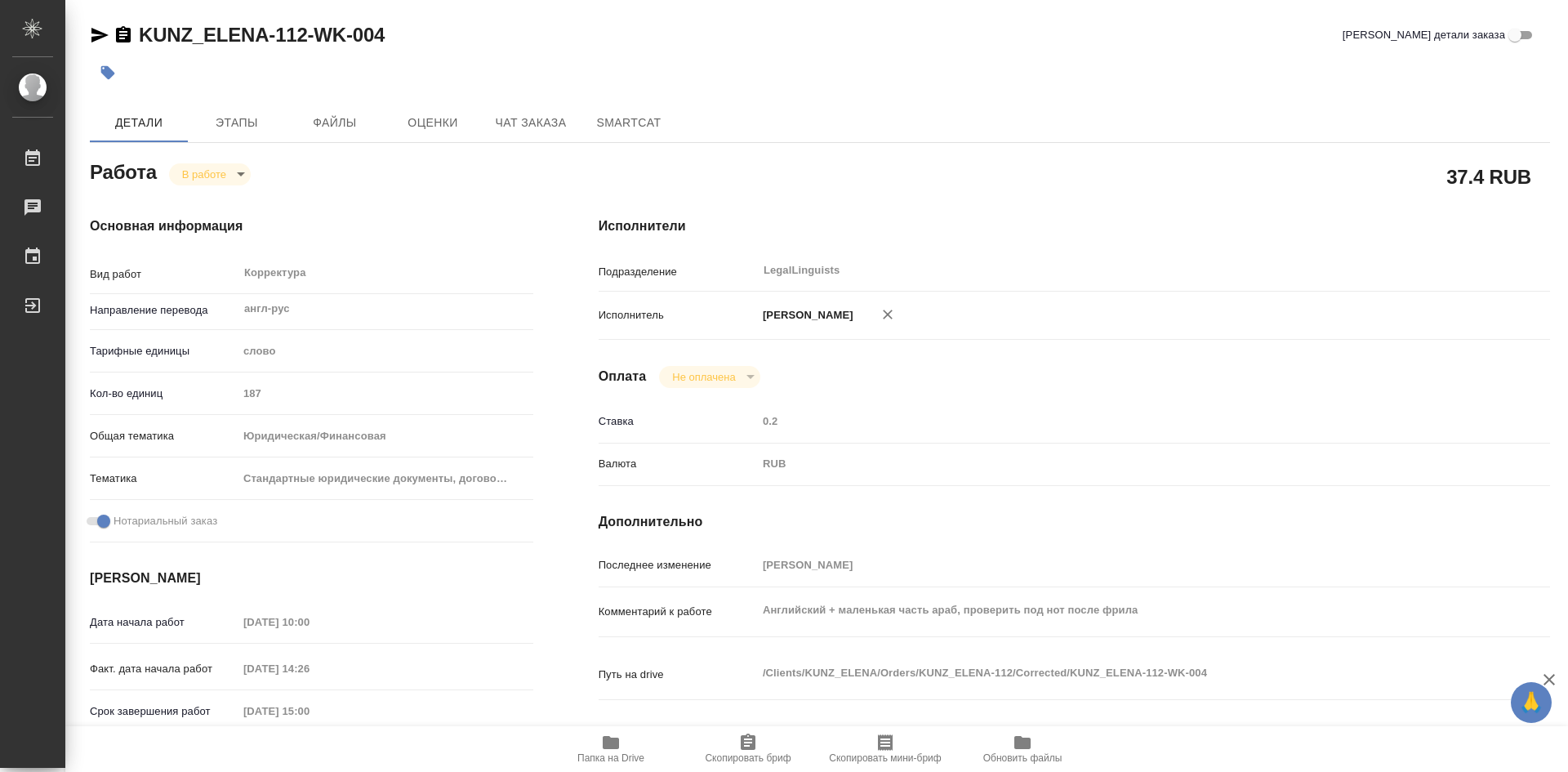
type textarea "x"
click at [617, 743] on icon "button" at bounding box center [611, 742] width 17 height 13
